Goal: Task Accomplishment & Management: Use online tool/utility

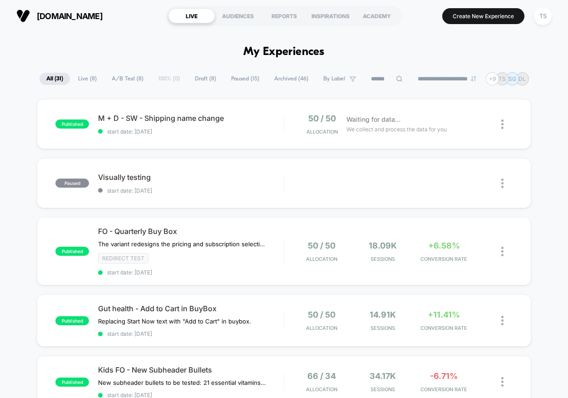
click at [208, 81] on span "Draft ( 8 )" at bounding box center [205, 79] width 35 height 12
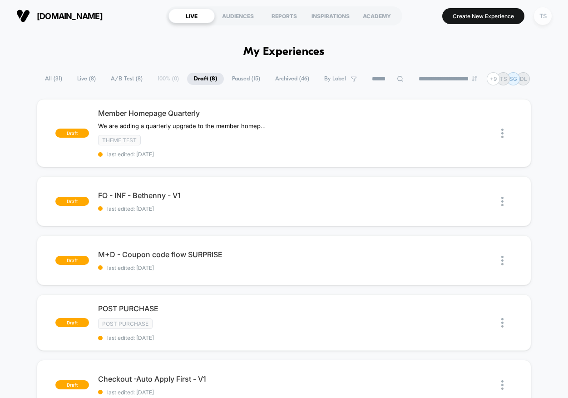
click at [537, 20] on div "TS" at bounding box center [543, 16] width 18 height 18
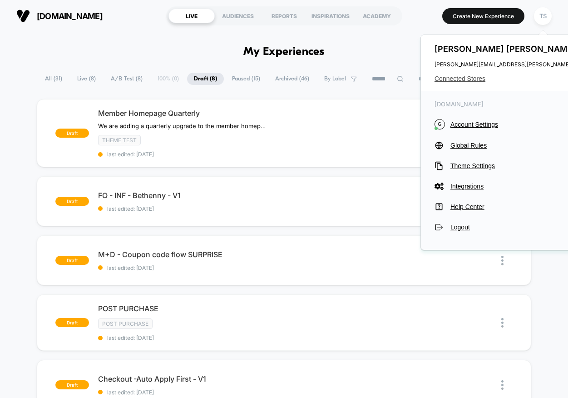
click at [468, 77] on span "Connected Stores" at bounding box center [524, 78] width 180 height 7
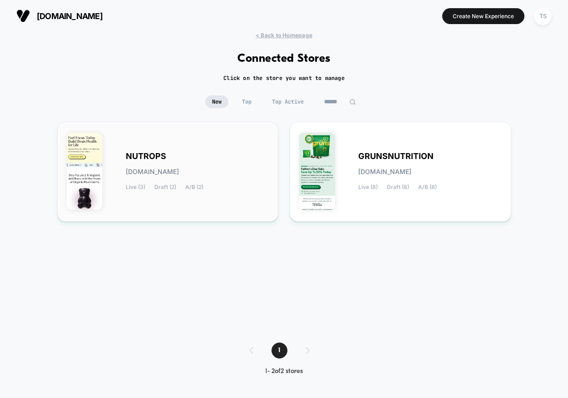
click at [207, 156] on div "NUTROPS [DOMAIN_NAME] Live (3) Draft (2) A/B (2)" at bounding box center [197, 171] width 143 height 37
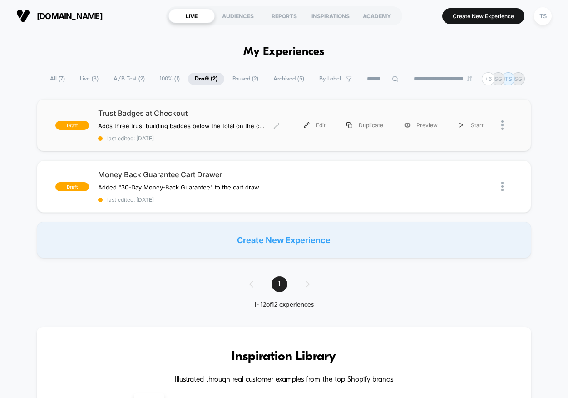
click at [234, 111] on span "Trust Badges at Checkout" at bounding box center [190, 112] width 185 height 9
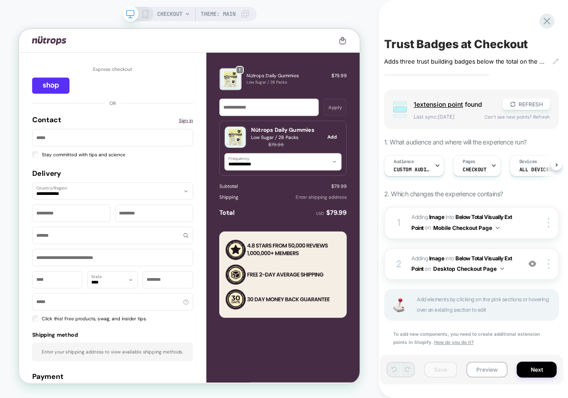
scroll to position [0, 0]
click at [537, 373] on button "Next" at bounding box center [537, 369] width 40 height 16
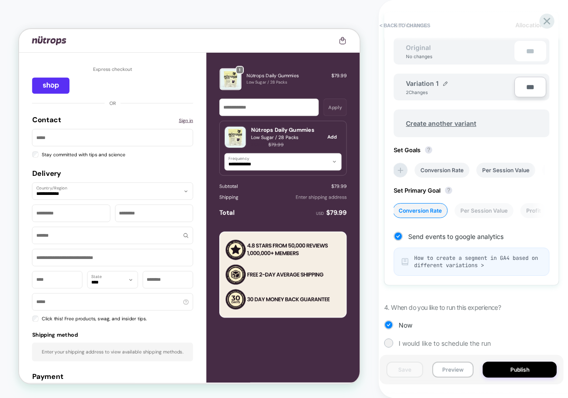
scroll to position [295, 0]
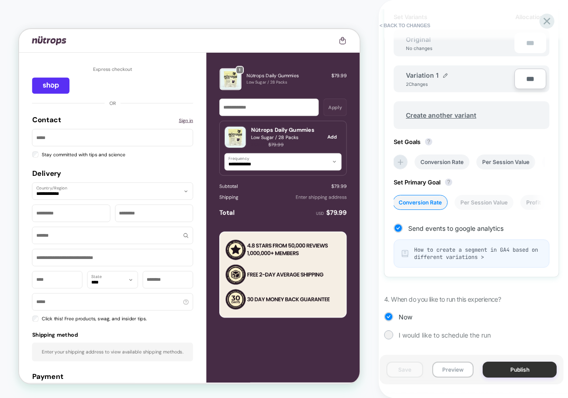
click at [514, 369] on button "Publish" at bounding box center [519, 369] width 74 height 16
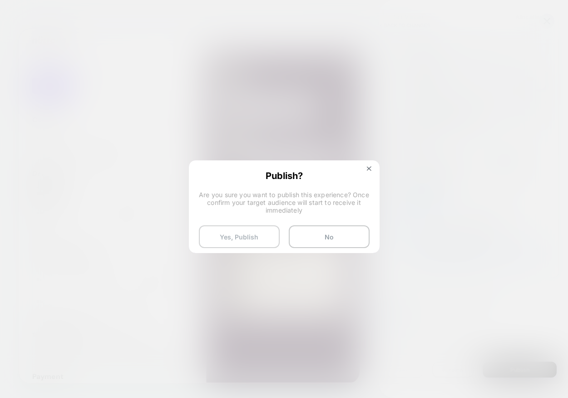
drag, startPoint x: 247, startPoint y: 234, endPoint x: 306, endPoint y: 272, distance: 70.1
click at [247, 234] on button "Yes, Publish" at bounding box center [239, 236] width 81 height 23
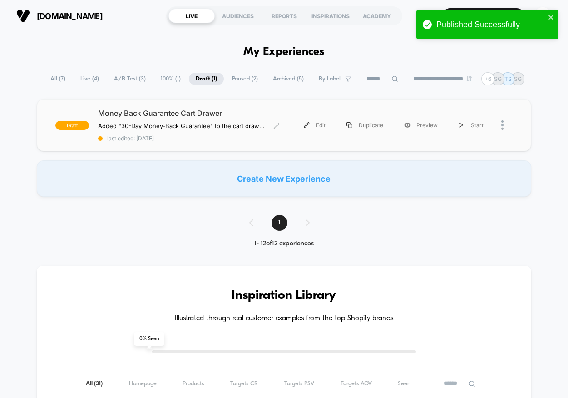
click at [198, 112] on span "Money Back Guarantee Cart Drawer" at bounding box center [190, 112] width 185 height 9
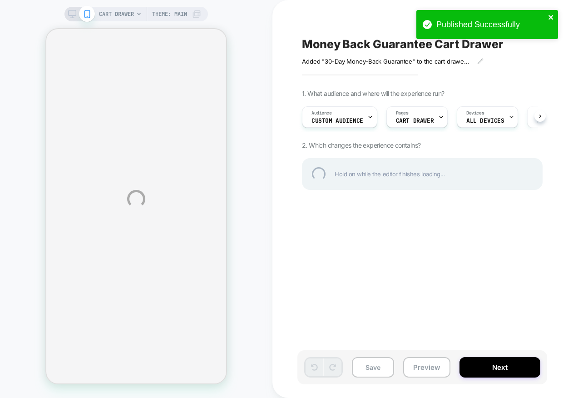
click at [552, 16] on icon "close" at bounding box center [550, 17] width 5 height 5
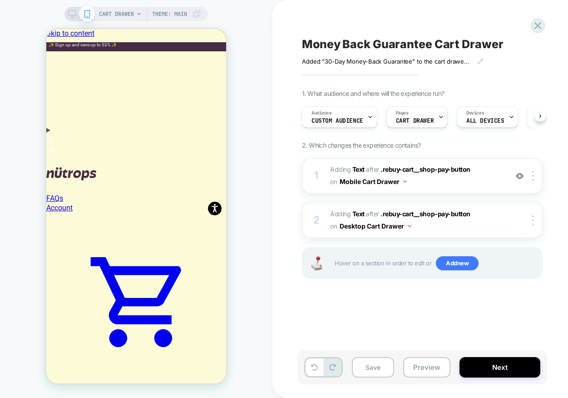
scroll to position [0, 0]
click at [498, 374] on button "Next" at bounding box center [499, 367] width 81 height 20
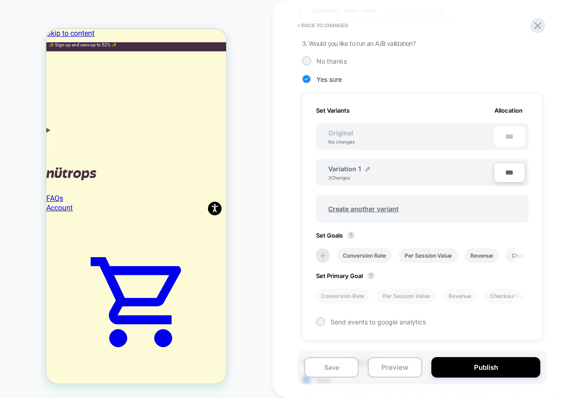
scroll to position [270, 0]
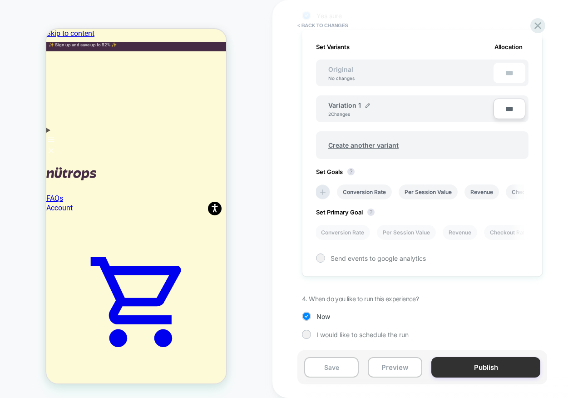
click at [479, 372] on button "Publish" at bounding box center [485, 367] width 109 height 20
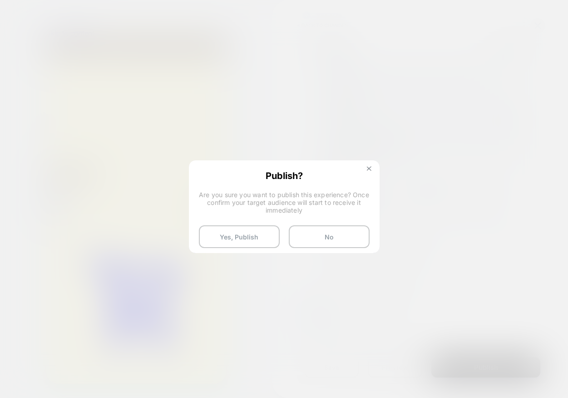
click at [371, 167] on button at bounding box center [369, 170] width 10 height 8
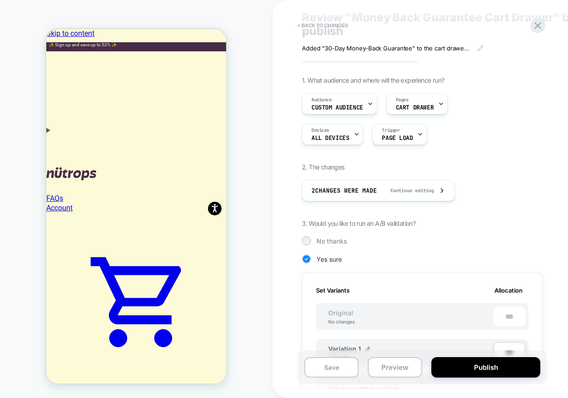
scroll to position [0, 0]
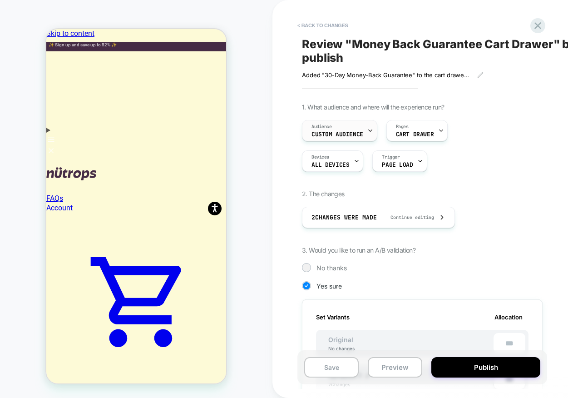
click at [340, 133] on span "Custom Audience" at bounding box center [337, 134] width 52 height 6
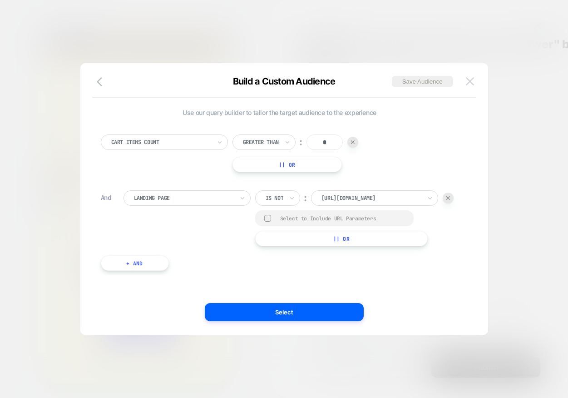
click at [473, 79] on img at bounding box center [470, 81] width 8 height 8
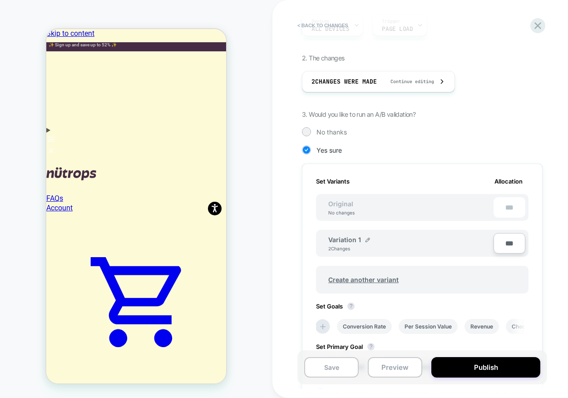
scroll to position [270, 0]
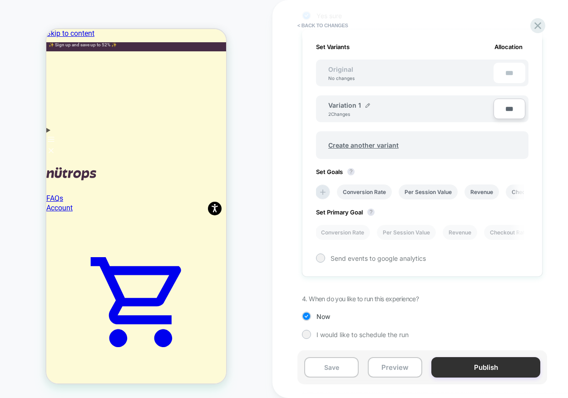
click at [481, 371] on button "Publish" at bounding box center [485, 367] width 109 height 20
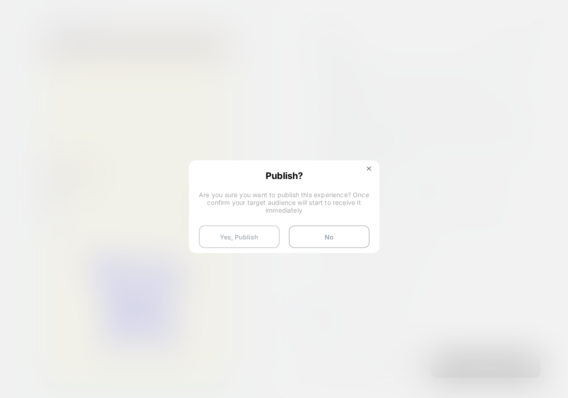
click at [254, 233] on button "Yes, Publish" at bounding box center [239, 236] width 81 height 23
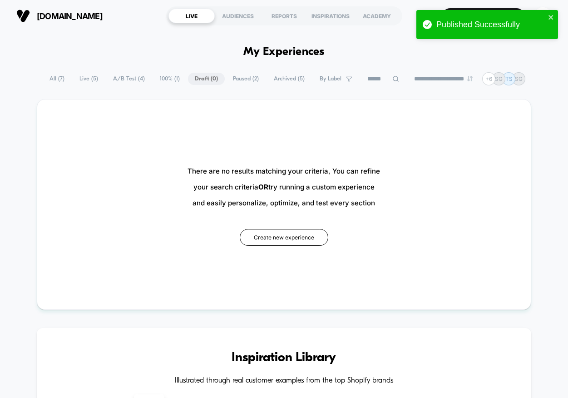
click at [79, 79] on span "Live ( 5 )" at bounding box center [89, 79] width 32 height 12
